Goal: Task Accomplishment & Management: Manage account settings

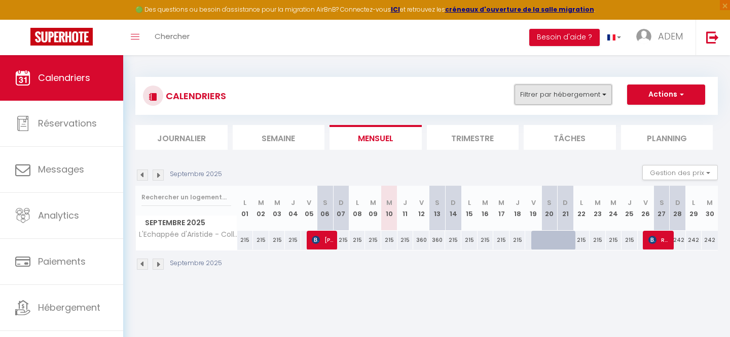
click at [570, 94] on button "Filtrer par hébergement" at bounding box center [562, 95] width 97 height 20
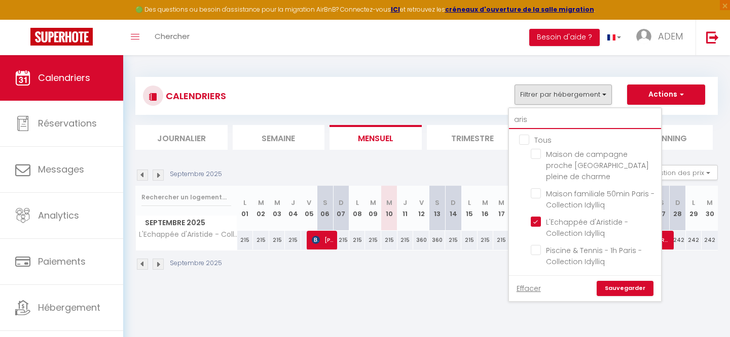
click at [528, 120] on input "aris" at bounding box center [585, 120] width 152 height 18
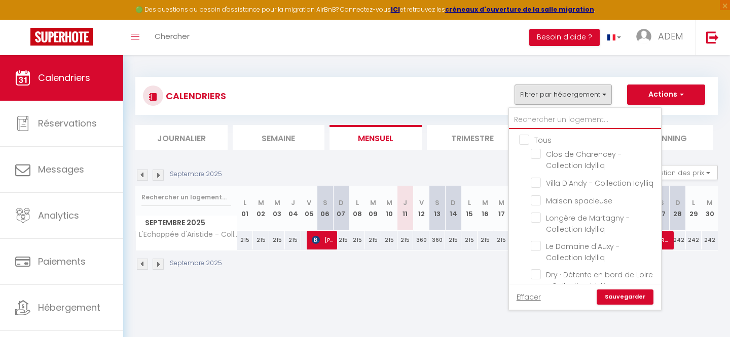
checkbox input "false"
click at [522, 139] on input "Tous" at bounding box center [595, 139] width 152 height 10
checkbox input "true"
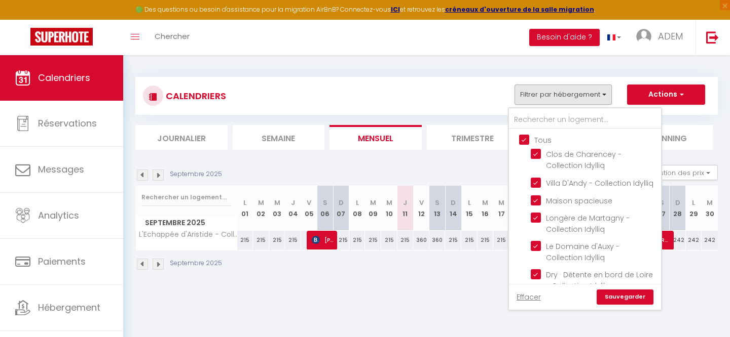
checkbox input "true"
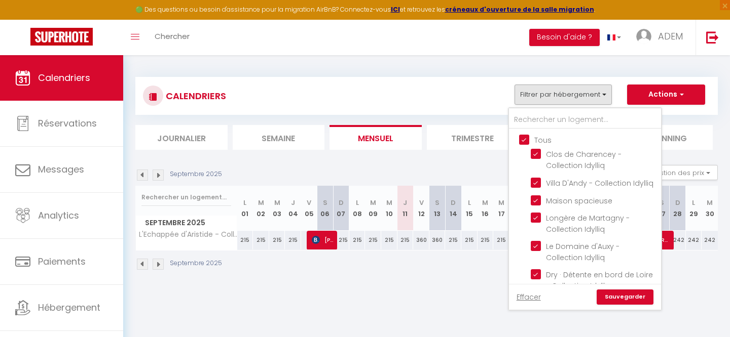
checkbox input "true"
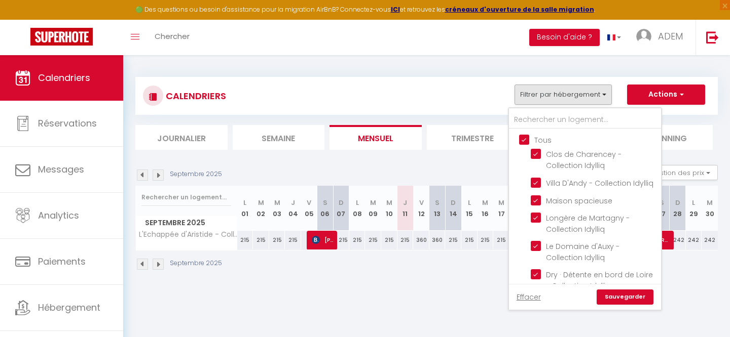
checkbox input "true"
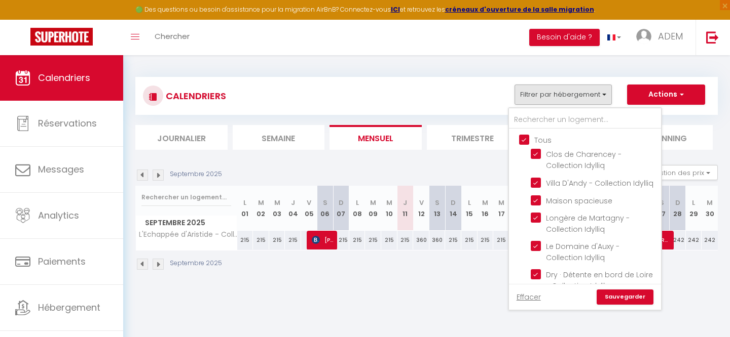
checkbox input "true"
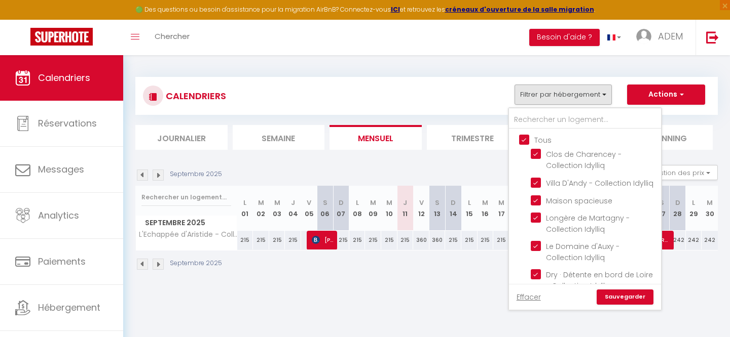
checkbox input "true"
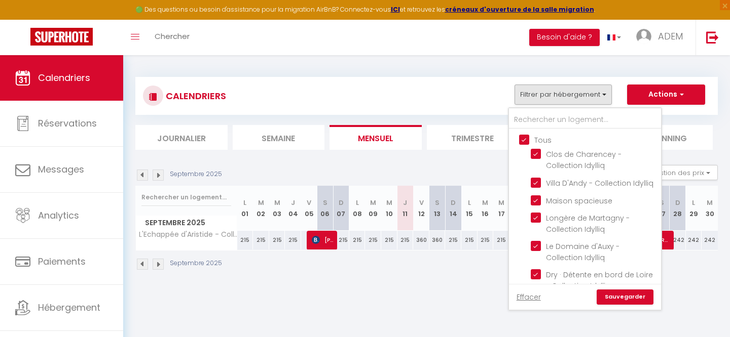
checkbox input "true"
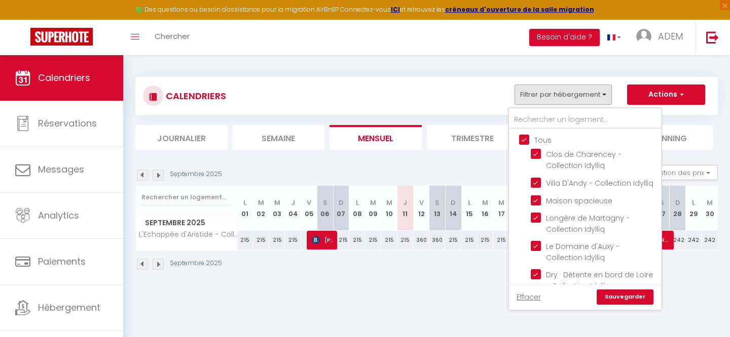
checkbox input "true"
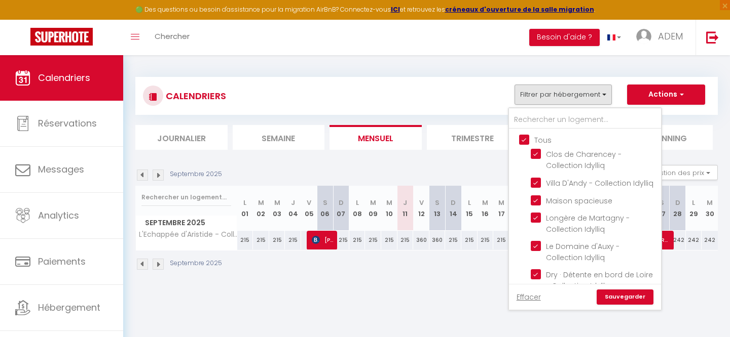
checkbox input "true"
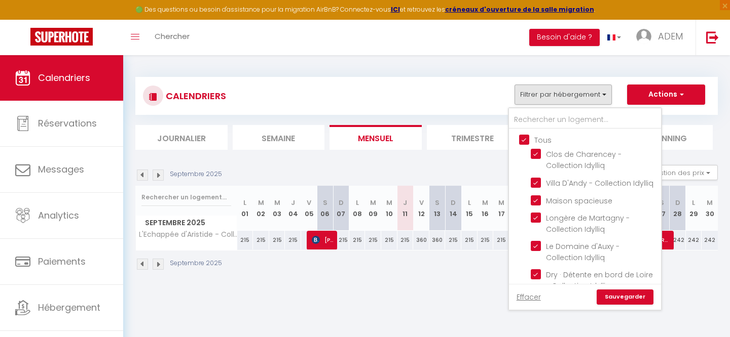
checkbox input "true"
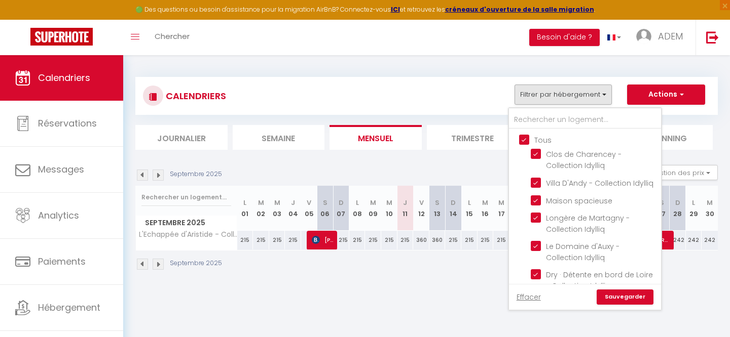
checkbox input "true"
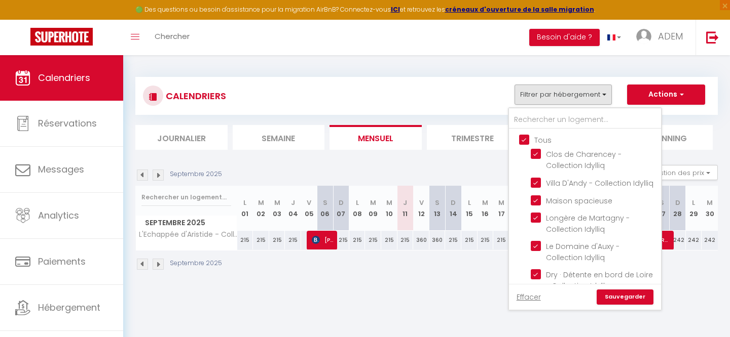
checkbox input "true"
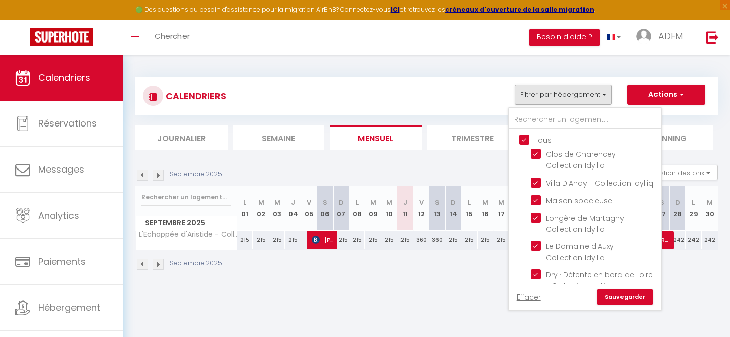
checkbox input "true"
click at [522, 139] on input "Tous" at bounding box center [595, 139] width 152 height 10
checkbox input "false"
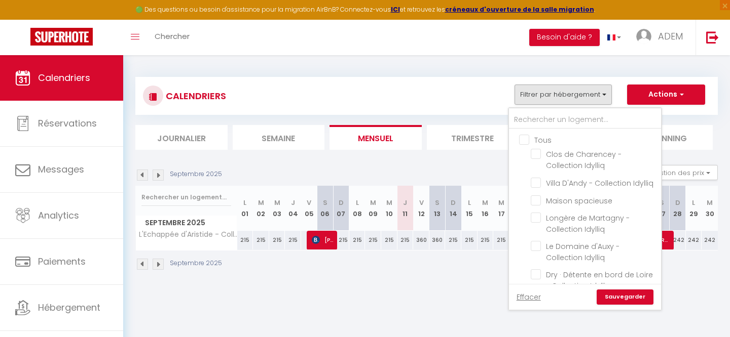
checkbox input "false"
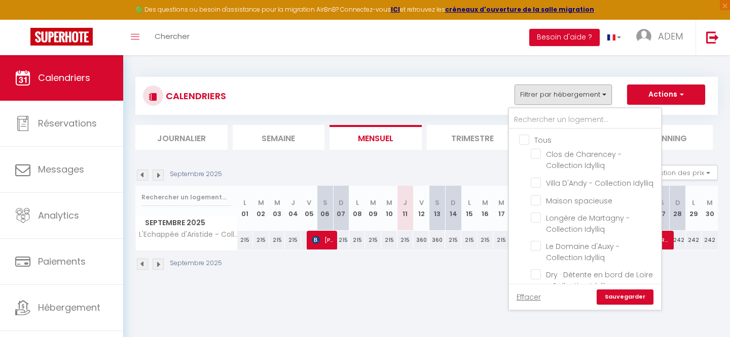
checkbox input "false"
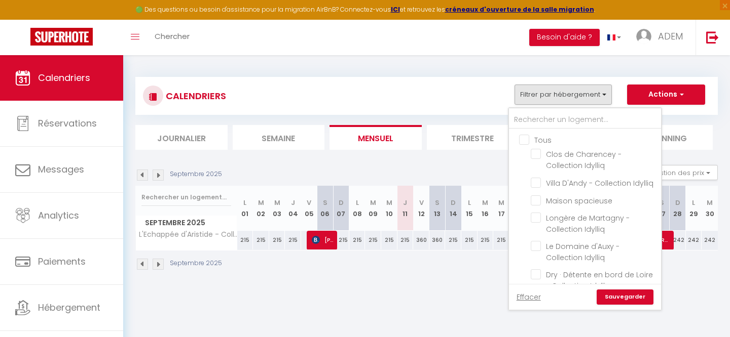
checkbox input "false"
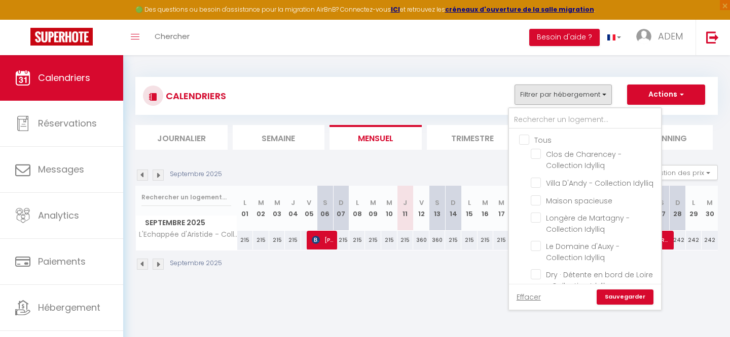
checkbox input "false"
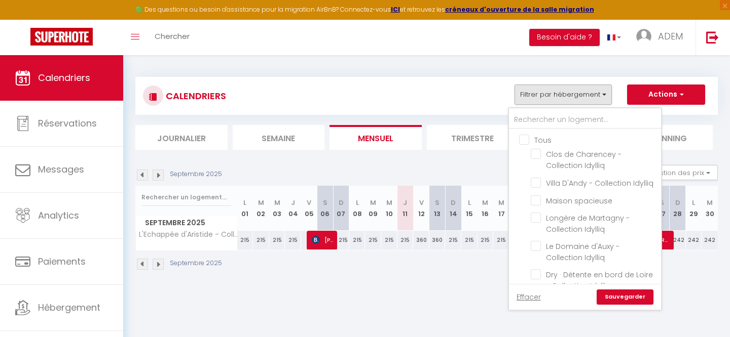
checkbox input "false"
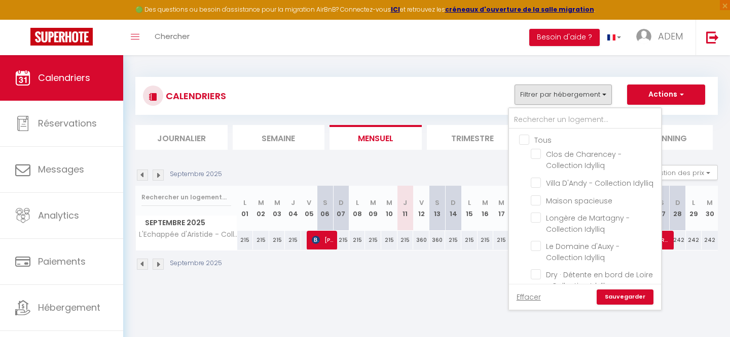
checkbox input "false"
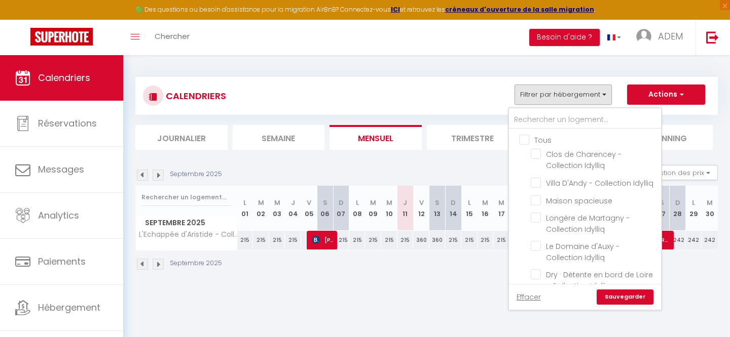
checkbox input "false"
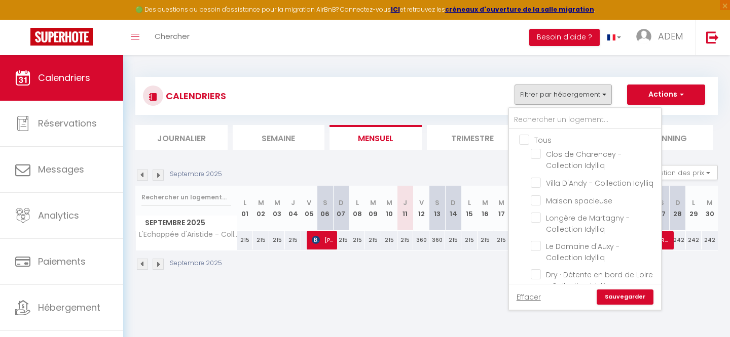
checkbox input "false"
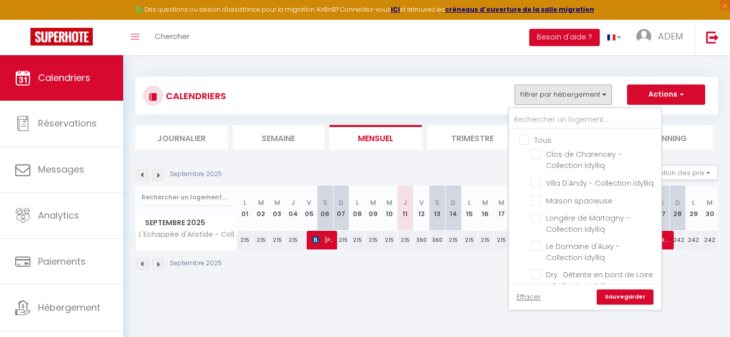
checkbox input "false"
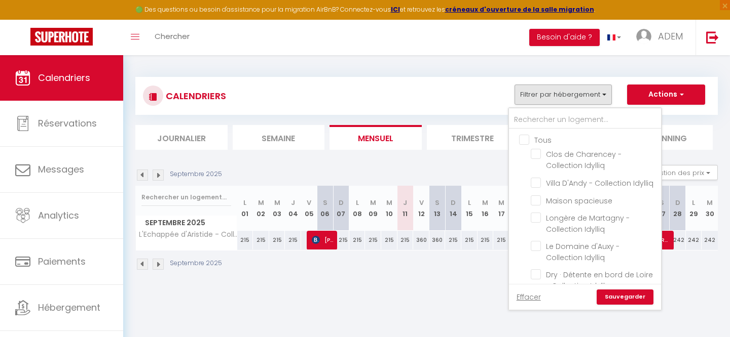
checkbox input "false"
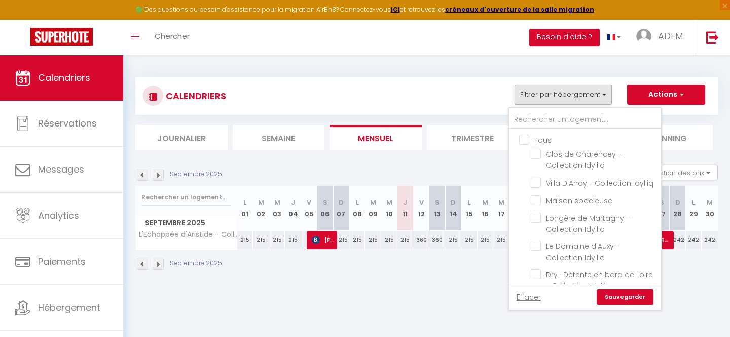
checkbox input "false"
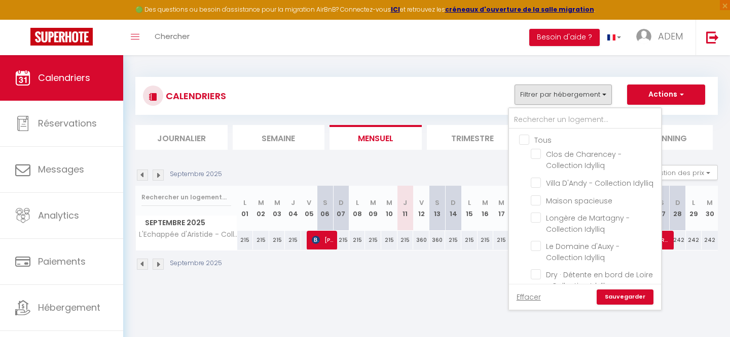
checkbox input "false"
click at [539, 116] on input "text" at bounding box center [585, 120] width 152 height 18
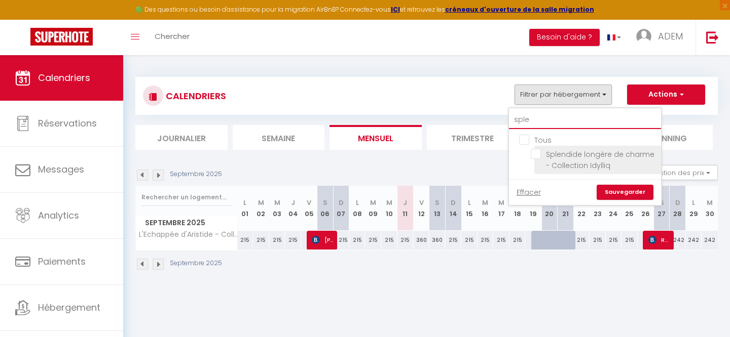
type input "sple"
click at [536, 151] on input "Splendide longère de charme - Collection Idylliq" at bounding box center [593, 154] width 127 height 10
checkbox input "true"
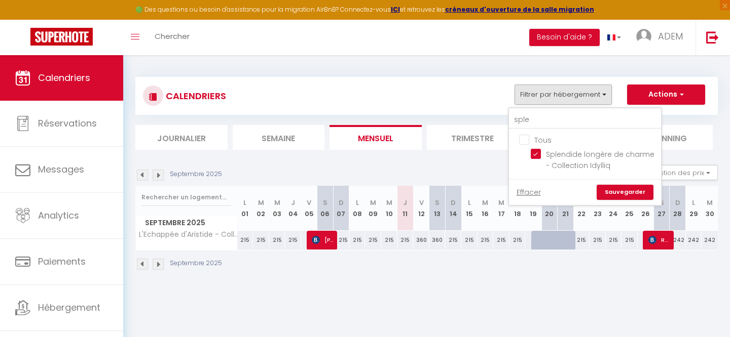
click at [641, 192] on link "Sauvegarder" at bounding box center [624, 192] width 57 height 15
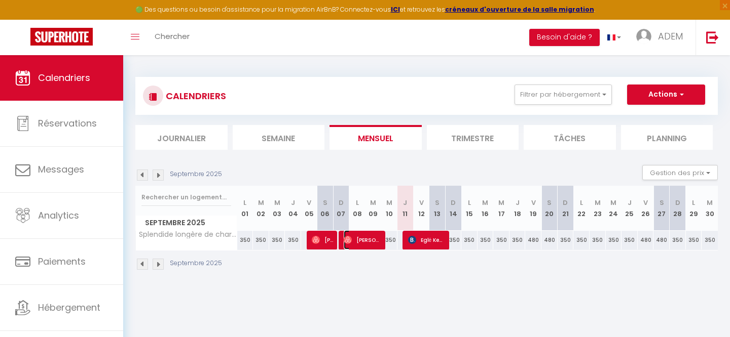
click at [358, 246] on span "[PERSON_NAME]" at bounding box center [363, 240] width 38 height 19
select select "OK"
select select "0"
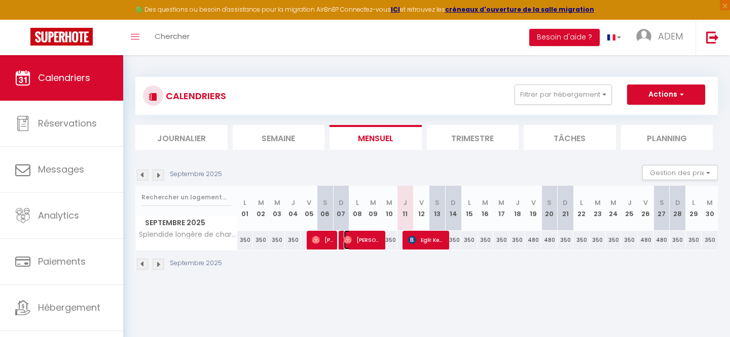
select select "1"
select select
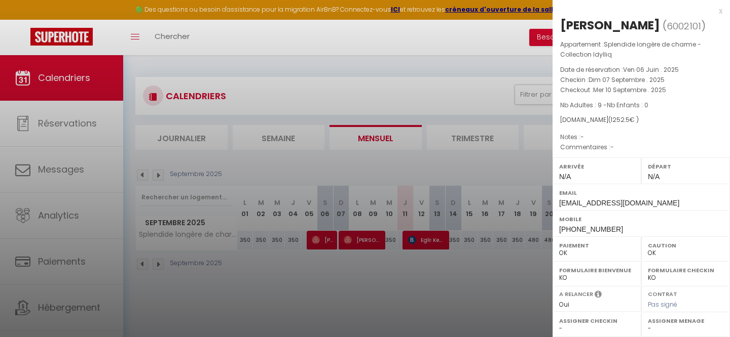
click at [719, 11] on div "x" at bounding box center [637, 11] width 170 height 12
